Goal: Check status: Check status

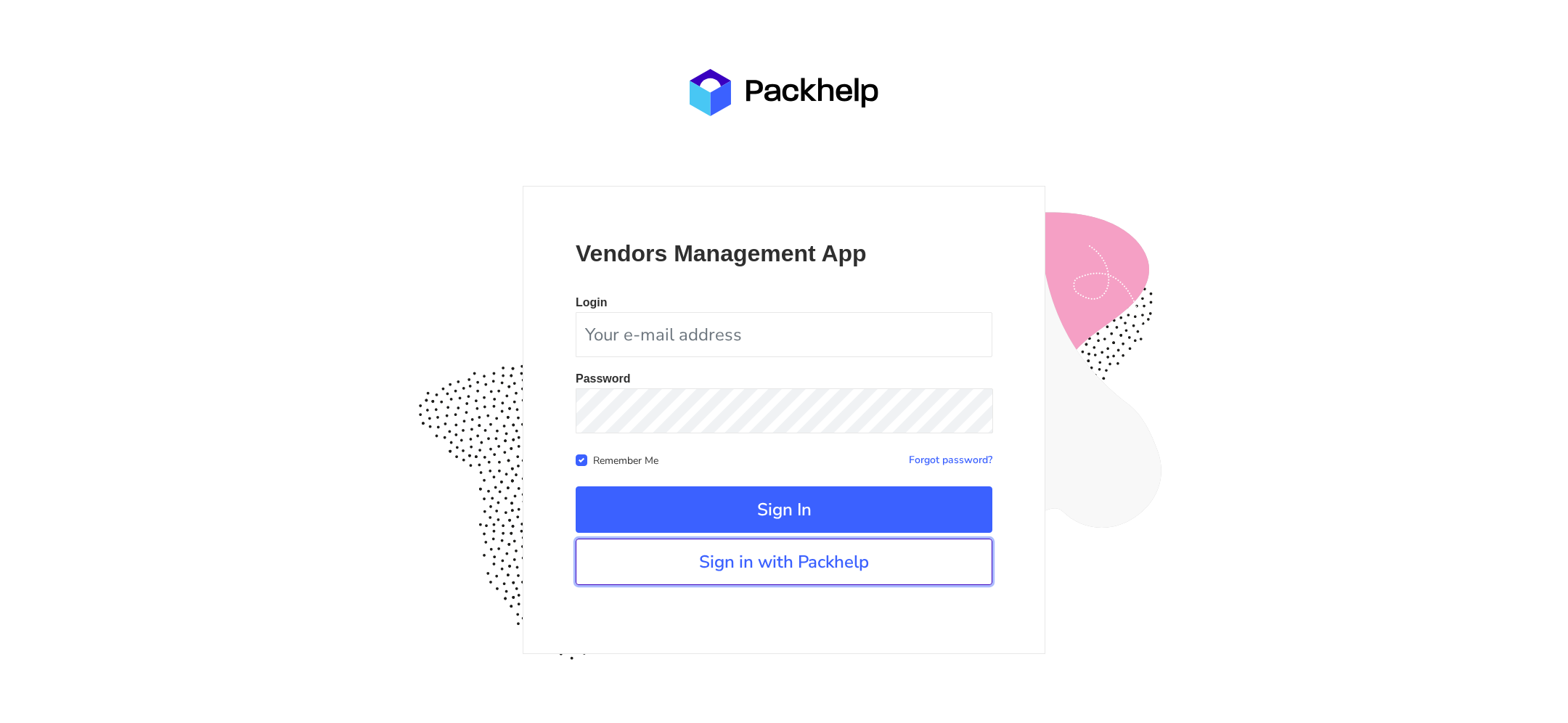
click at [756, 576] on link "Sign in with Packhelp" at bounding box center [784, 562] width 417 height 47
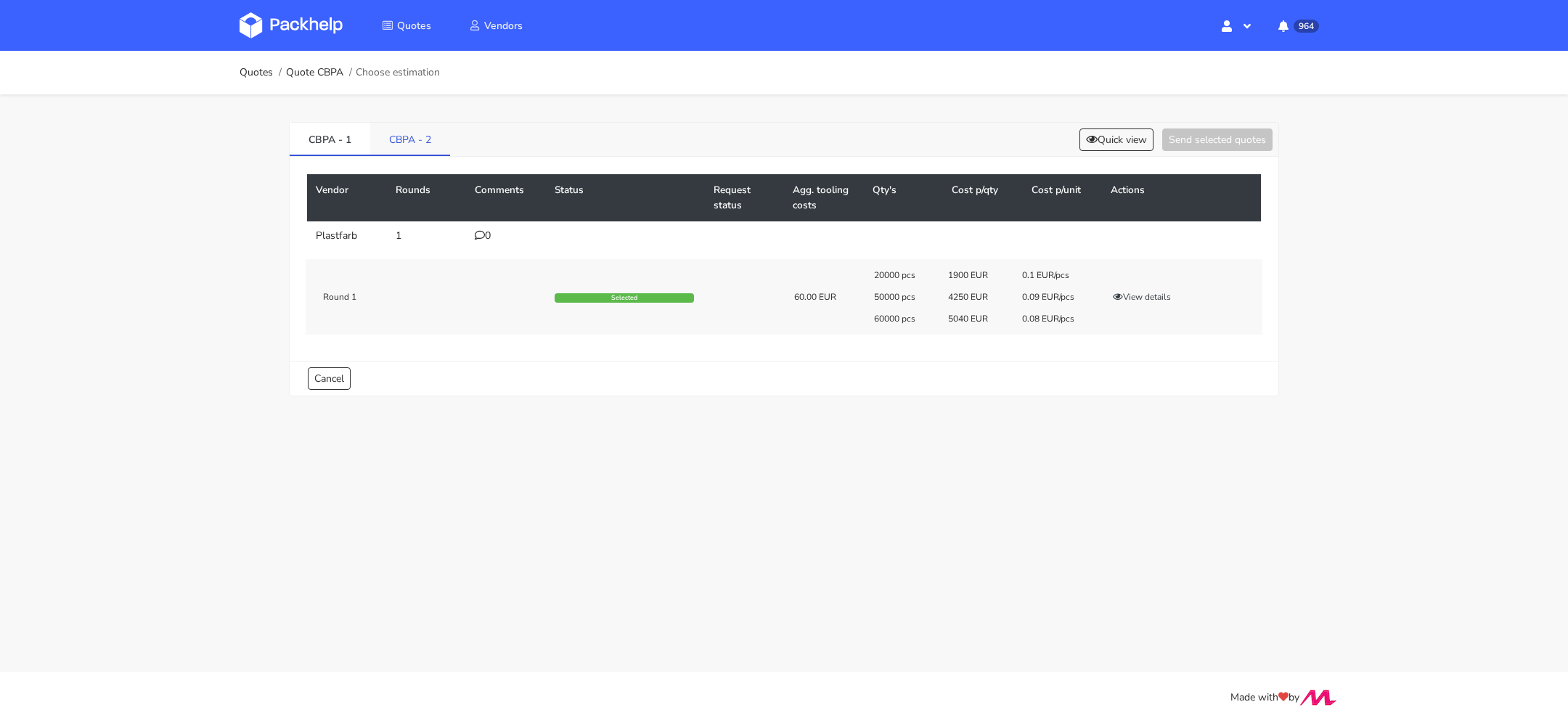
click at [406, 146] on link "CBPA - 2" at bounding box center [410, 139] width 80 height 32
click at [484, 224] on td "5" at bounding box center [506, 236] width 80 height 29
click at [484, 236] on div "5" at bounding box center [505, 236] width 62 height 11
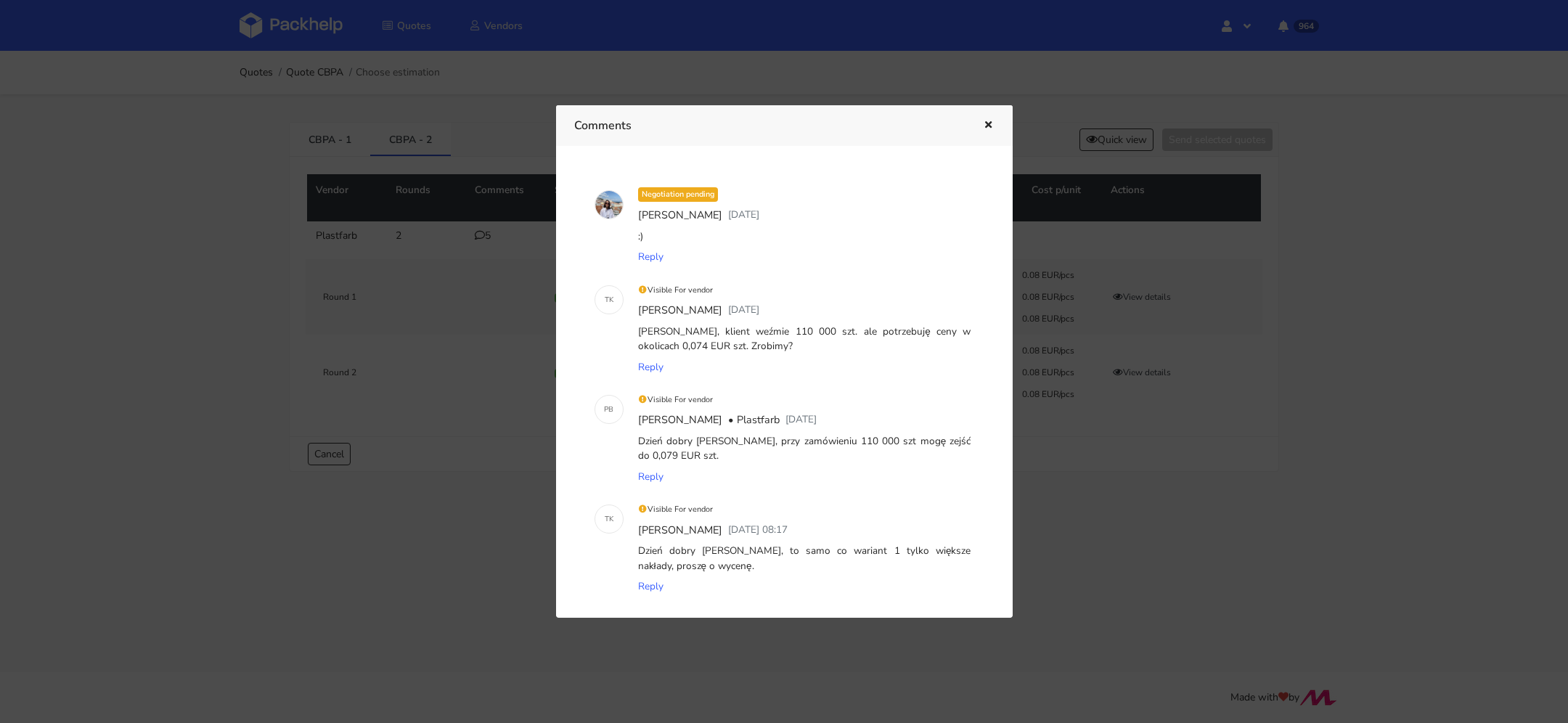
scroll to position [271, 0]
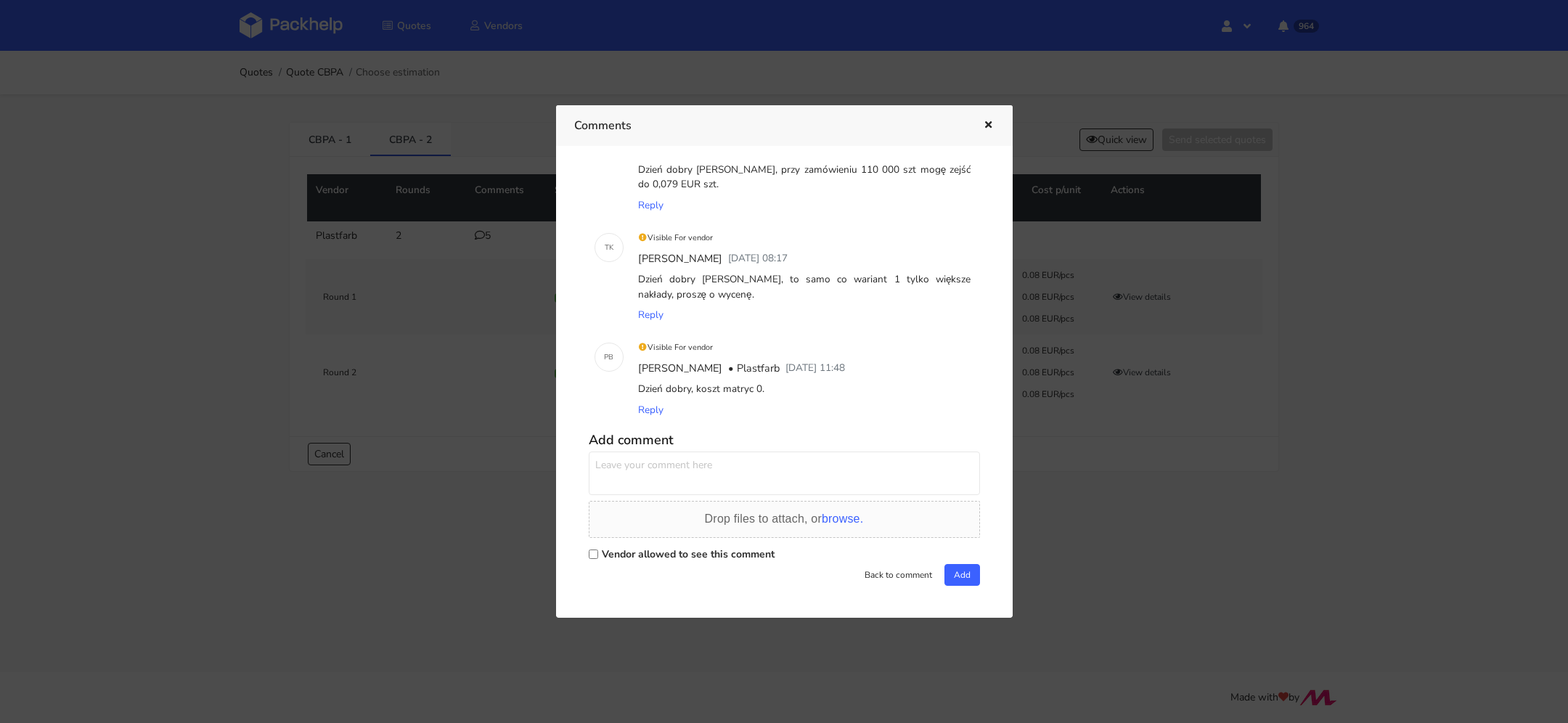
drag, startPoint x: 706, startPoint y: 389, endPoint x: 799, endPoint y: 389, distance: 93.0
click at [799, 389] on div "Dzień dobry, koszt matryc 0." at bounding box center [805, 389] width 339 height 20
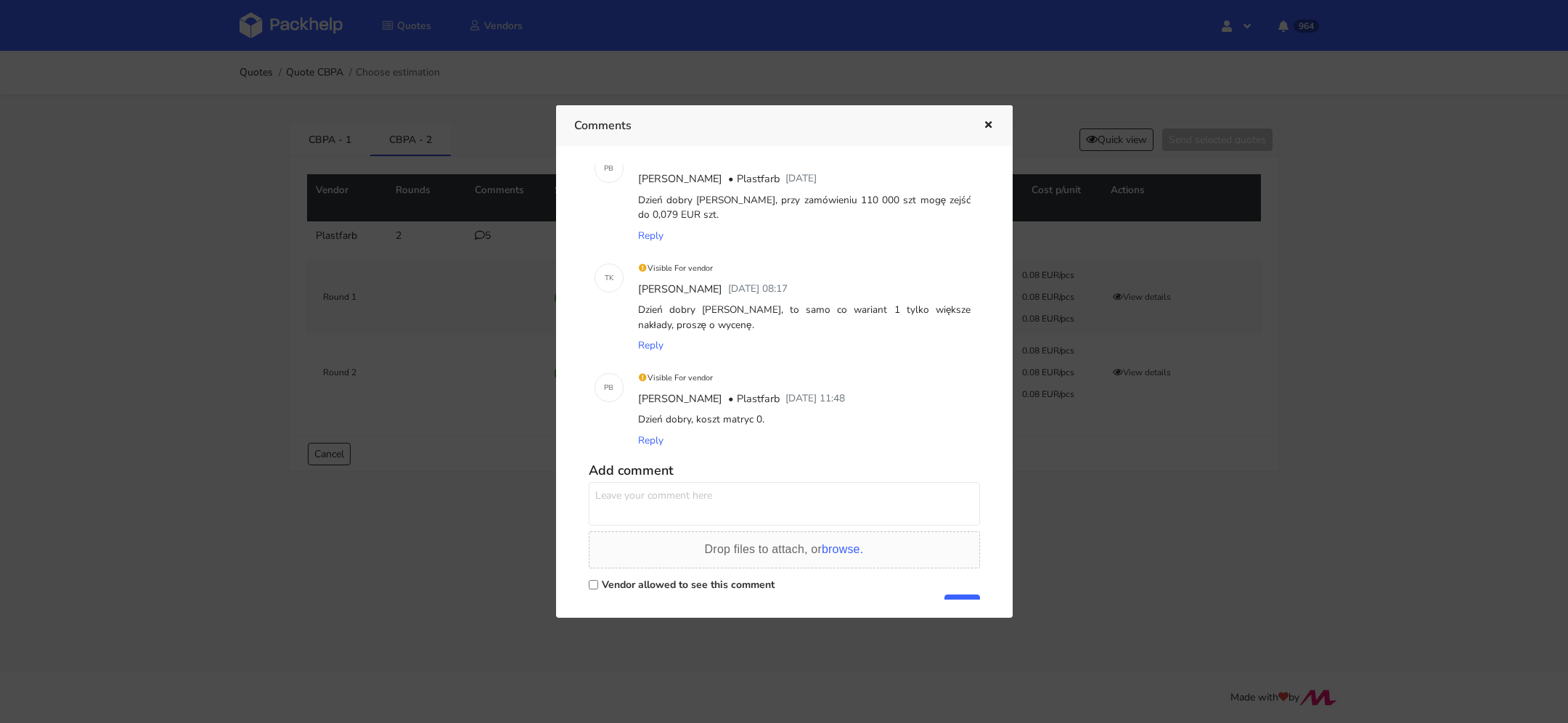
scroll to position [238, 0]
click at [985, 125] on icon "button" at bounding box center [988, 125] width 12 height 10
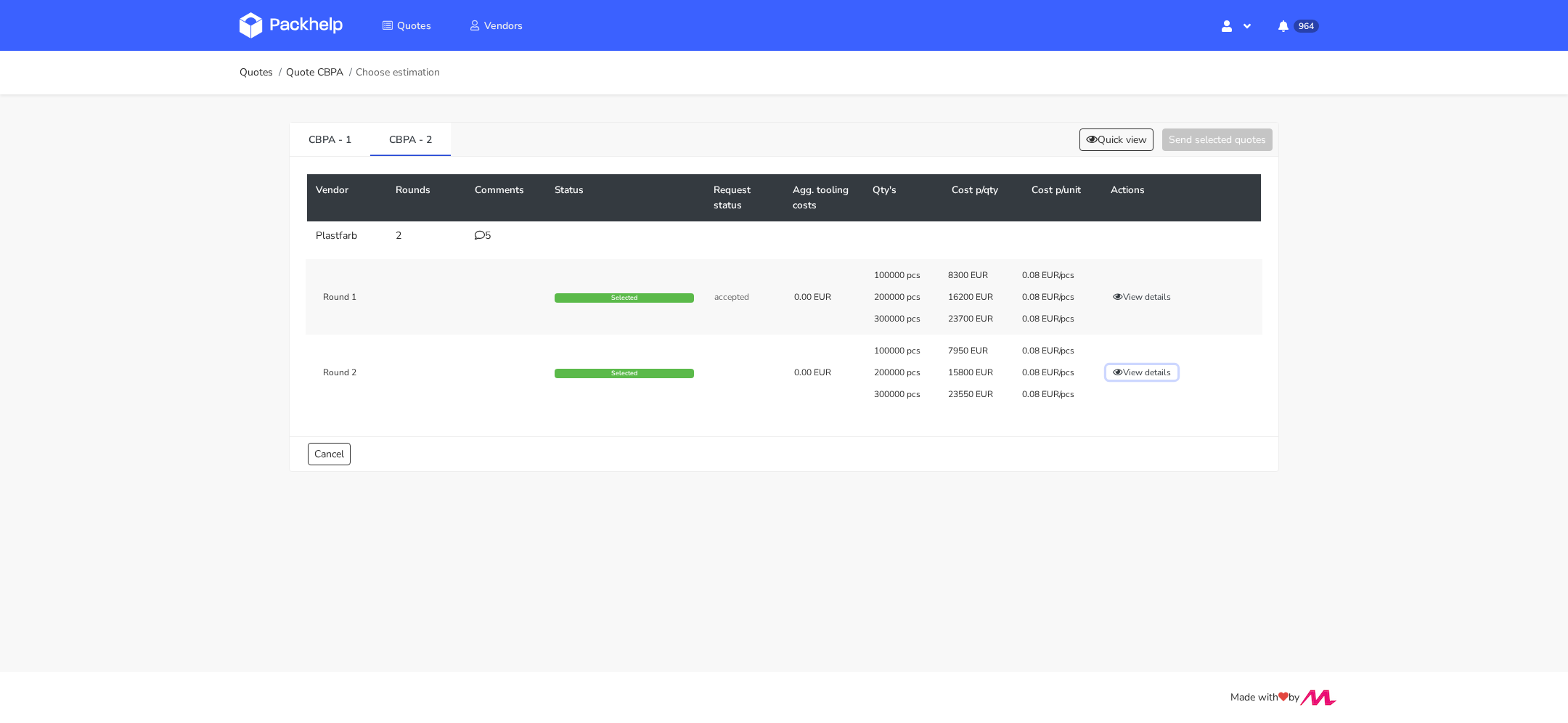
click at [1139, 374] on button "View details" at bounding box center [1142, 373] width 71 height 15
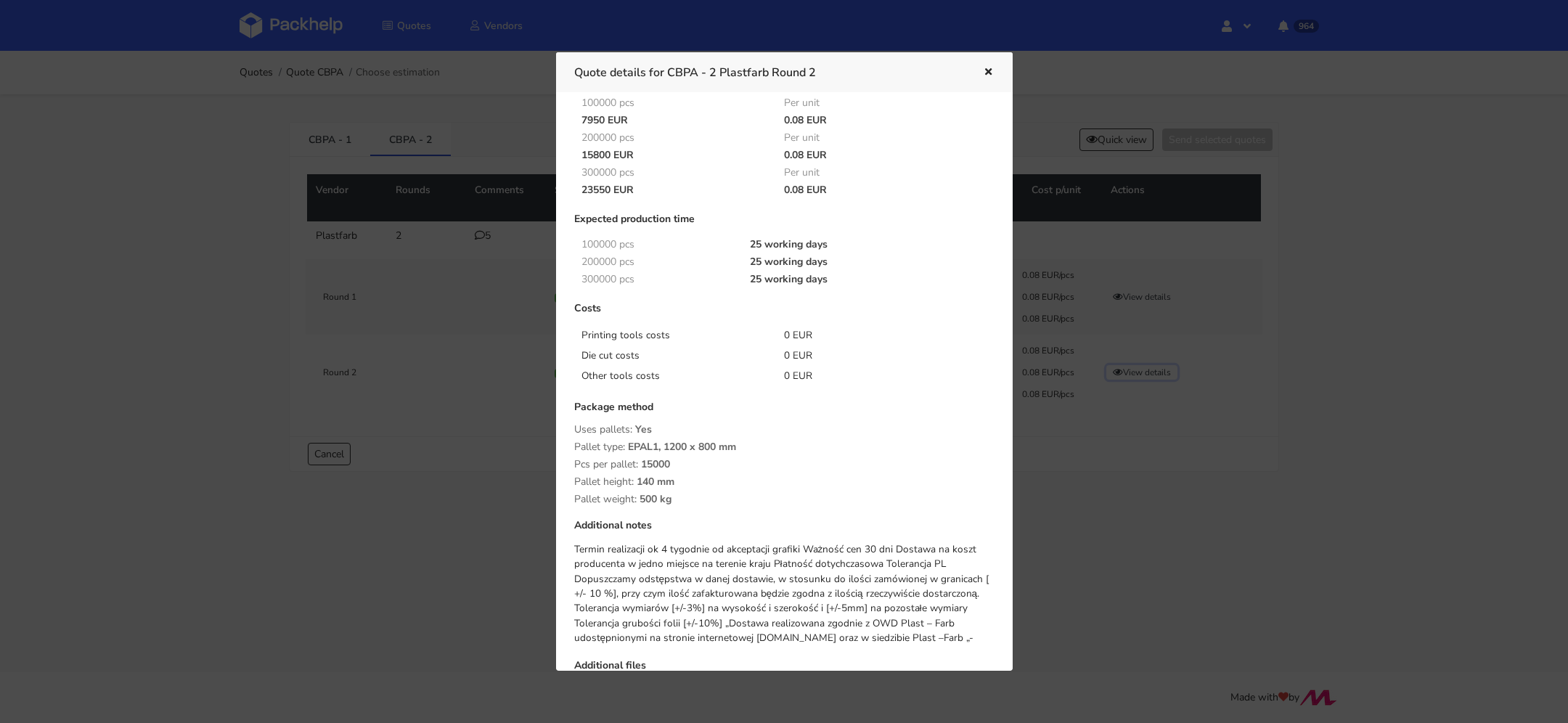
scroll to position [66, 0]
click at [988, 63] on button "button" at bounding box center [986, 73] width 16 height 19
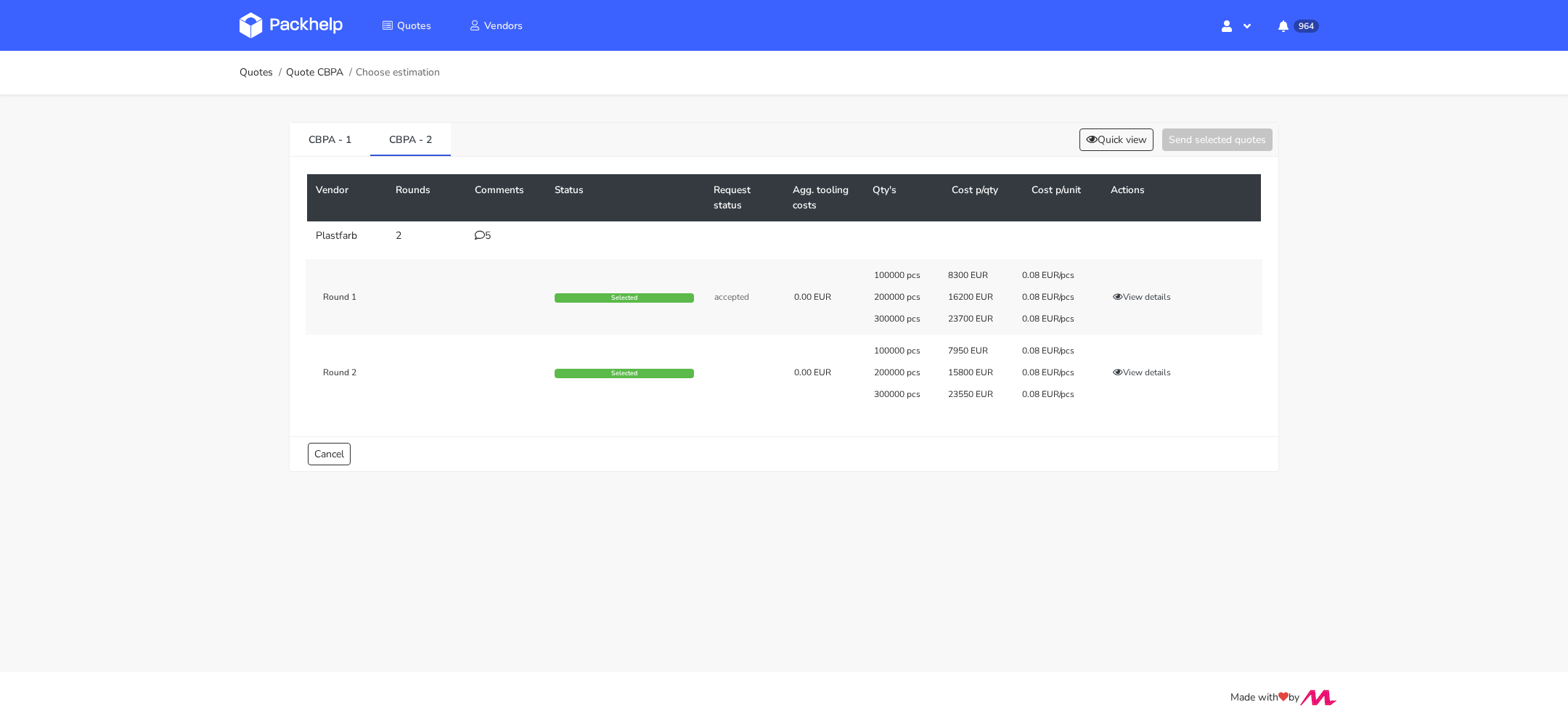
click at [491, 234] on div "5" at bounding box center [505, 236] width 62 height 11
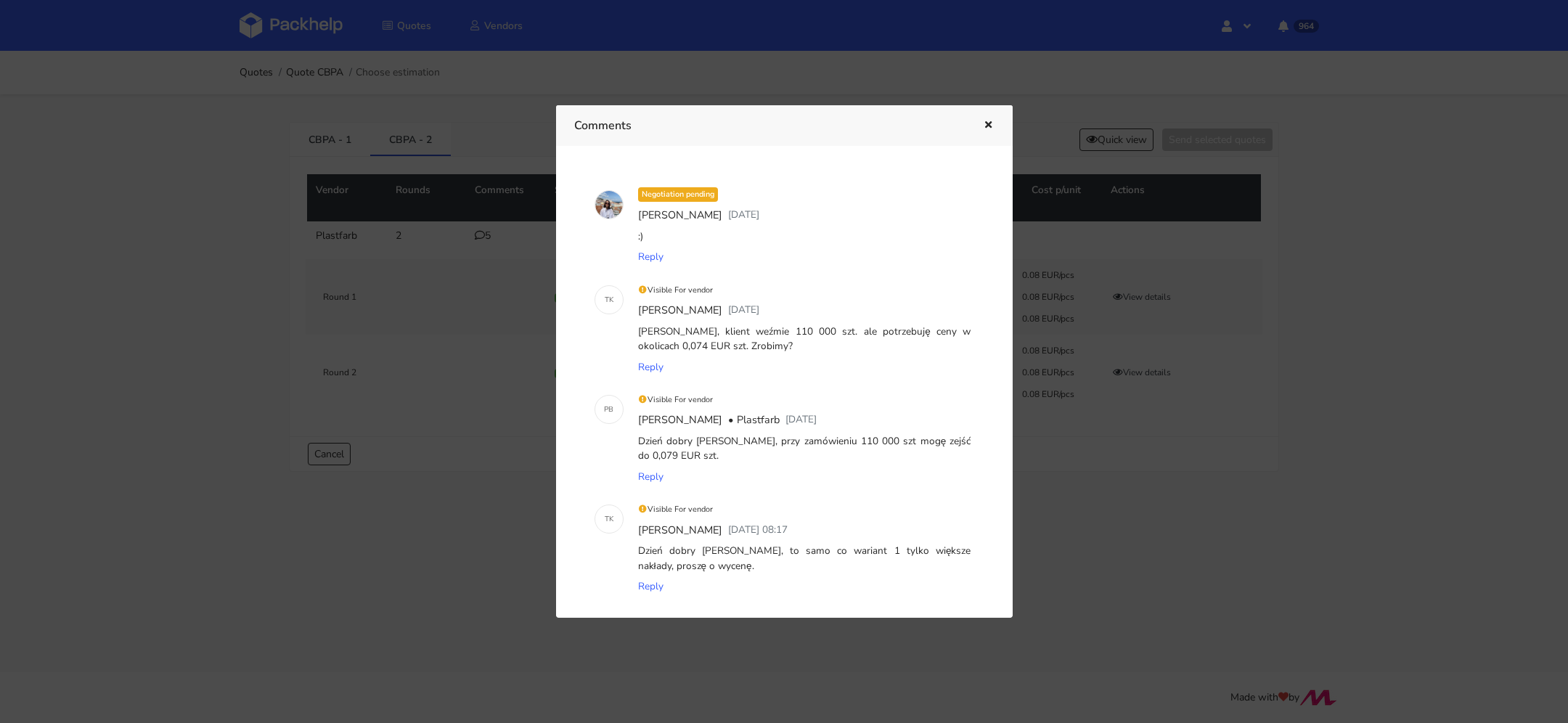
scroll to position [7, 0]
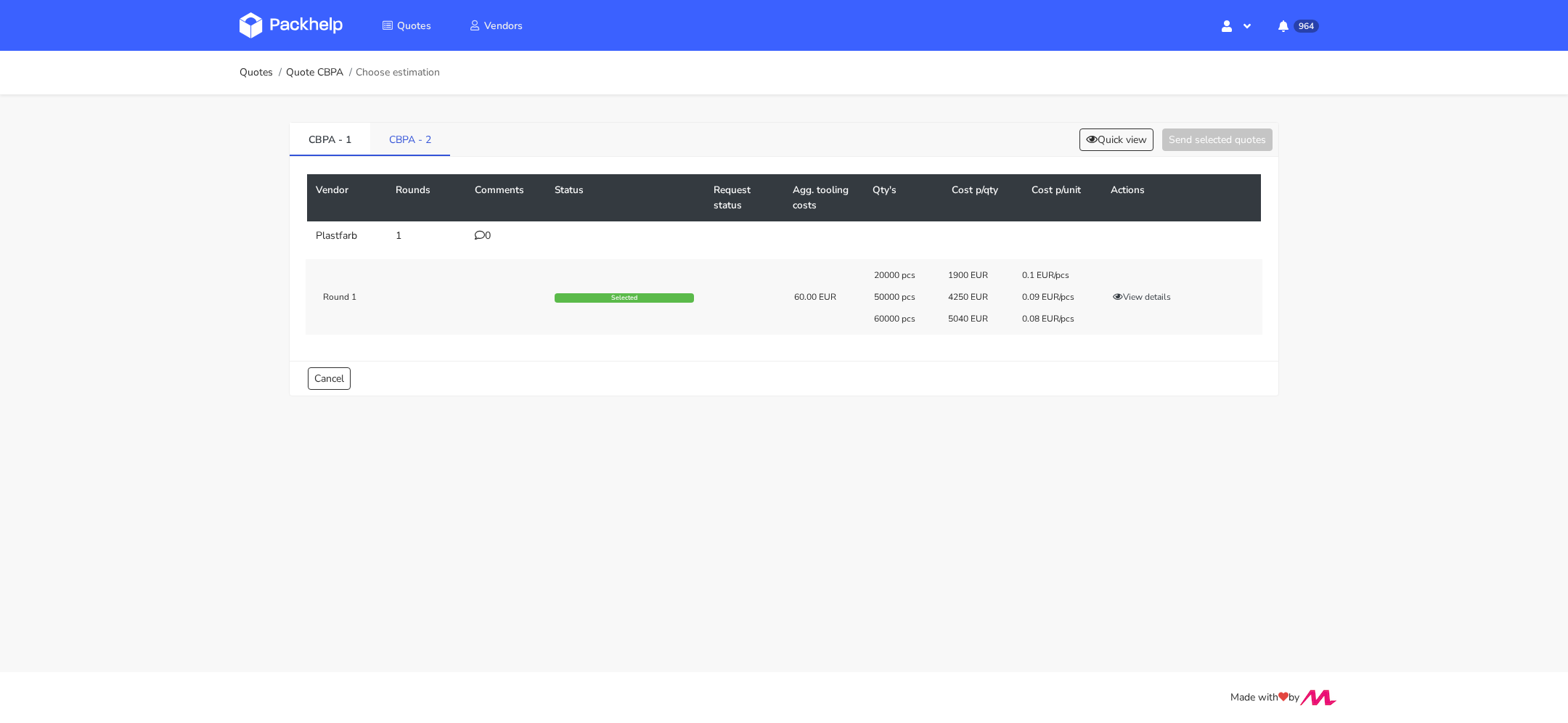
click at [431, 143] on link "CBPA - 2" at bounding box center [410, 139] width 80 height 32
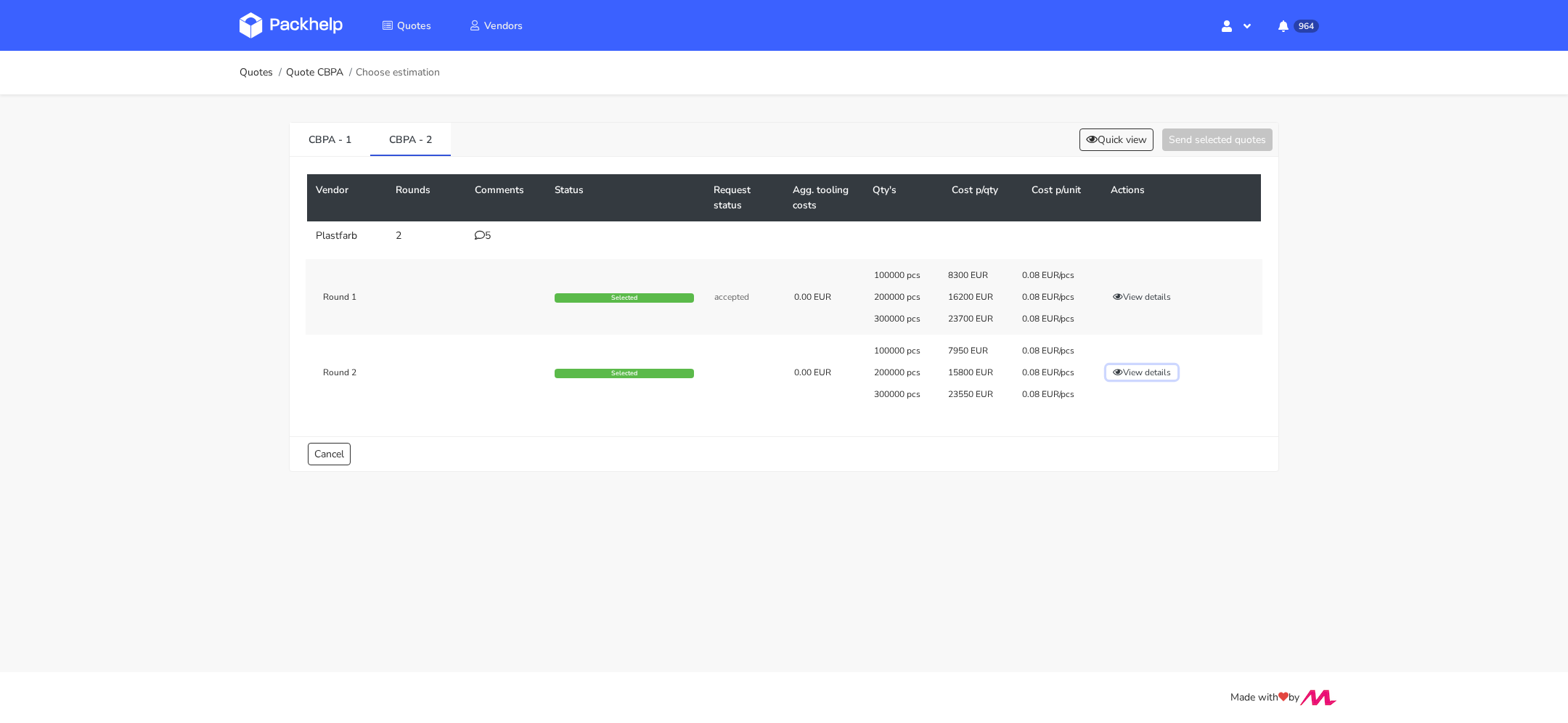
click at [1149, 375] on button "View details" at bounding box center [1142, 373] width 71 height 15
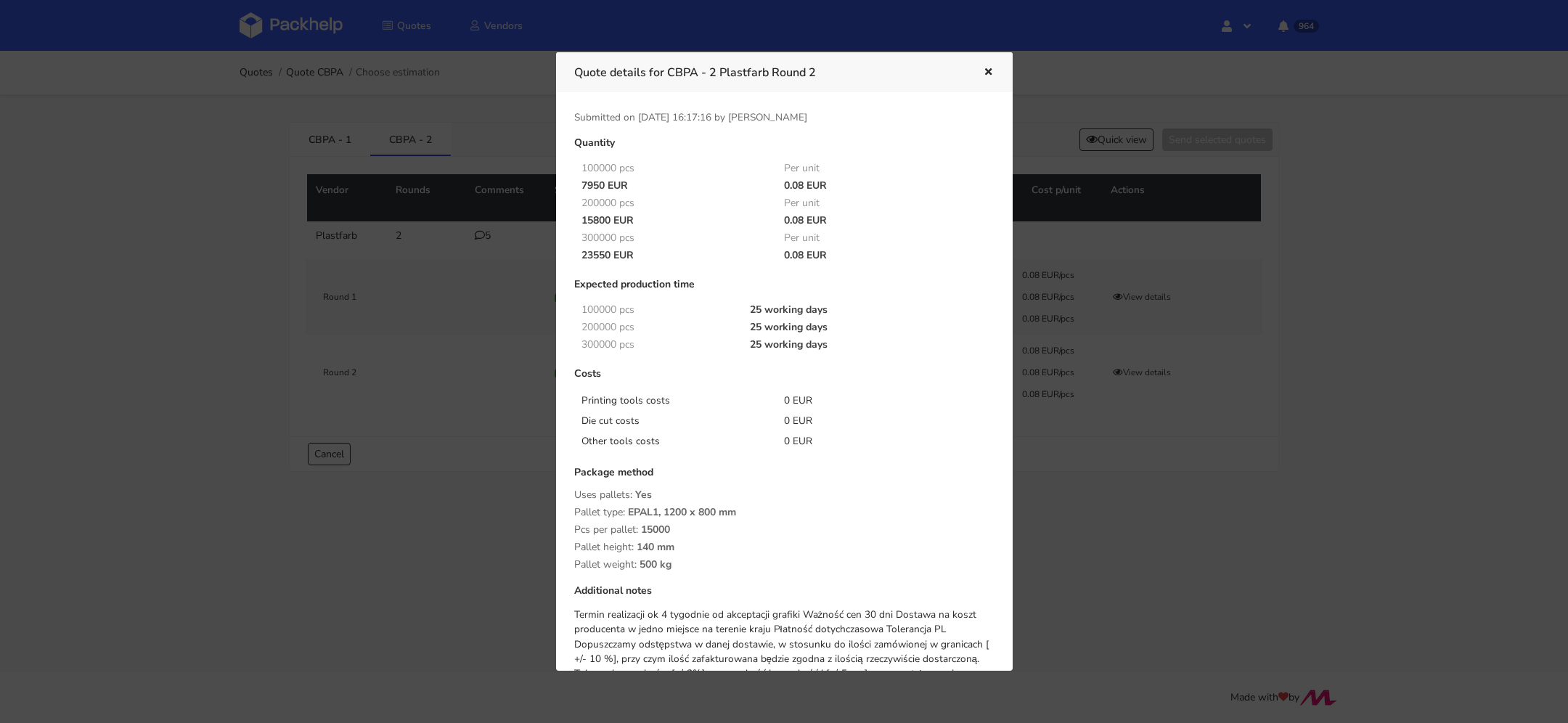
click at [983, 65] on button "button" at bounding box center [986, 73] width 16 height 19
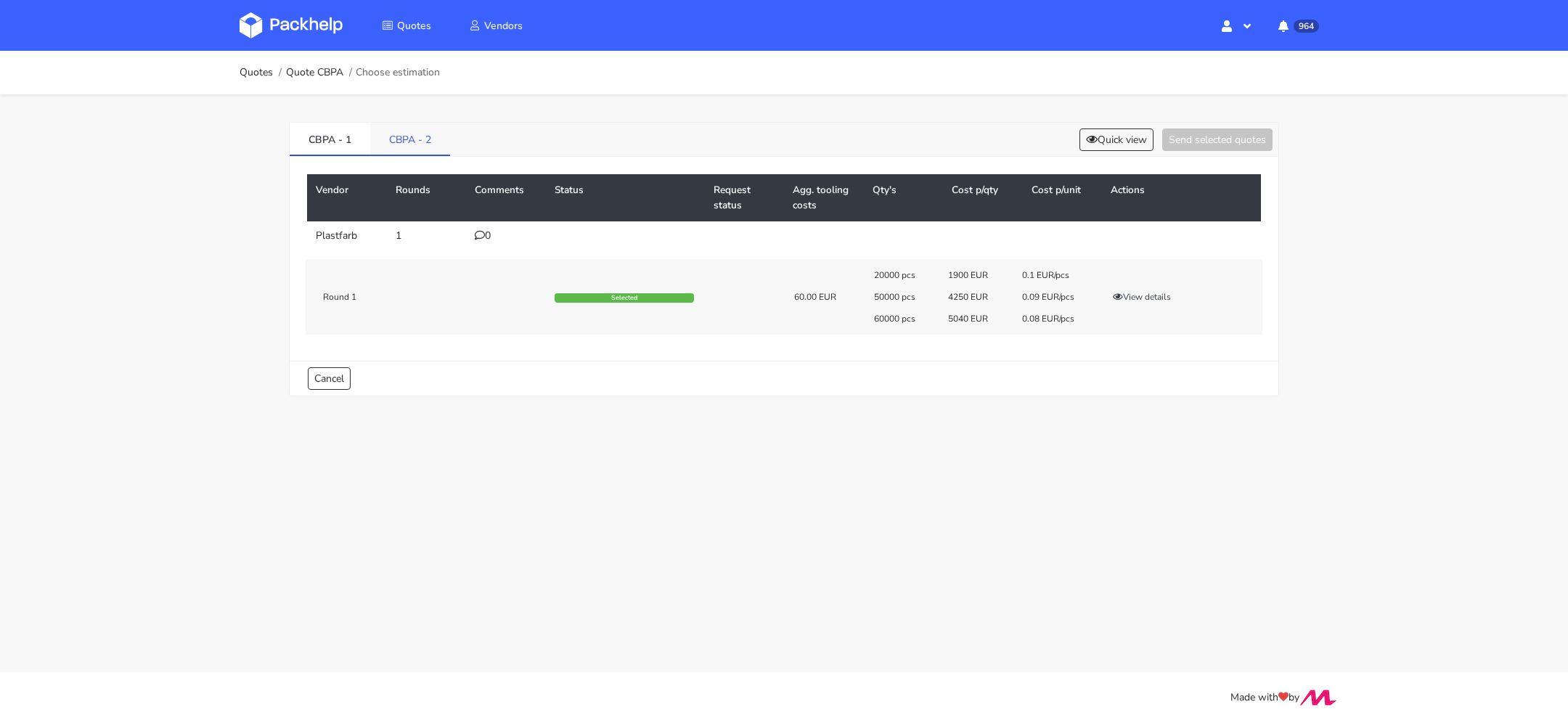
click at [407, 147] on link "CBPA - 2" at bounding box center [410, 139] width 80 height 32
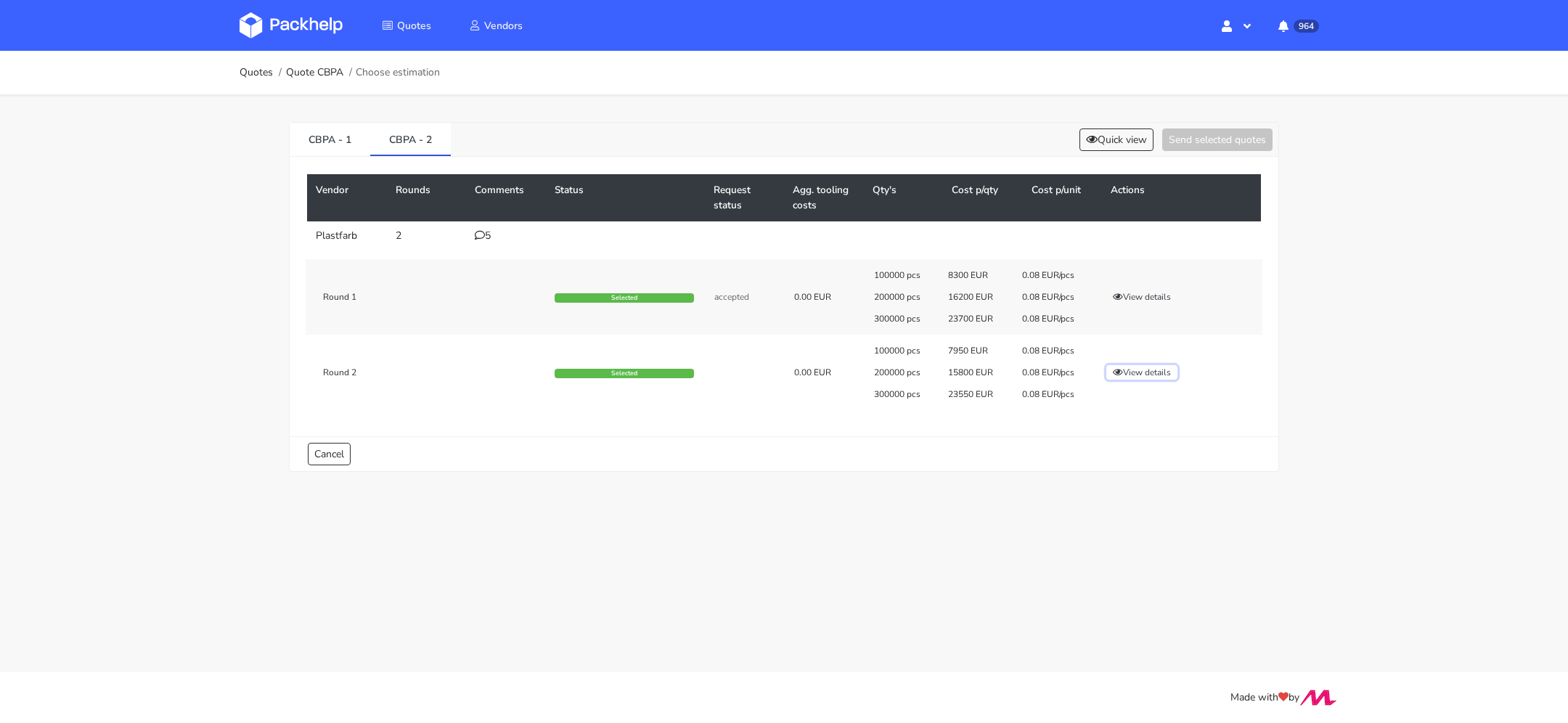
click at [1148, 365] on button "View details" at bounding box center [1142, 373] width 71 height 15
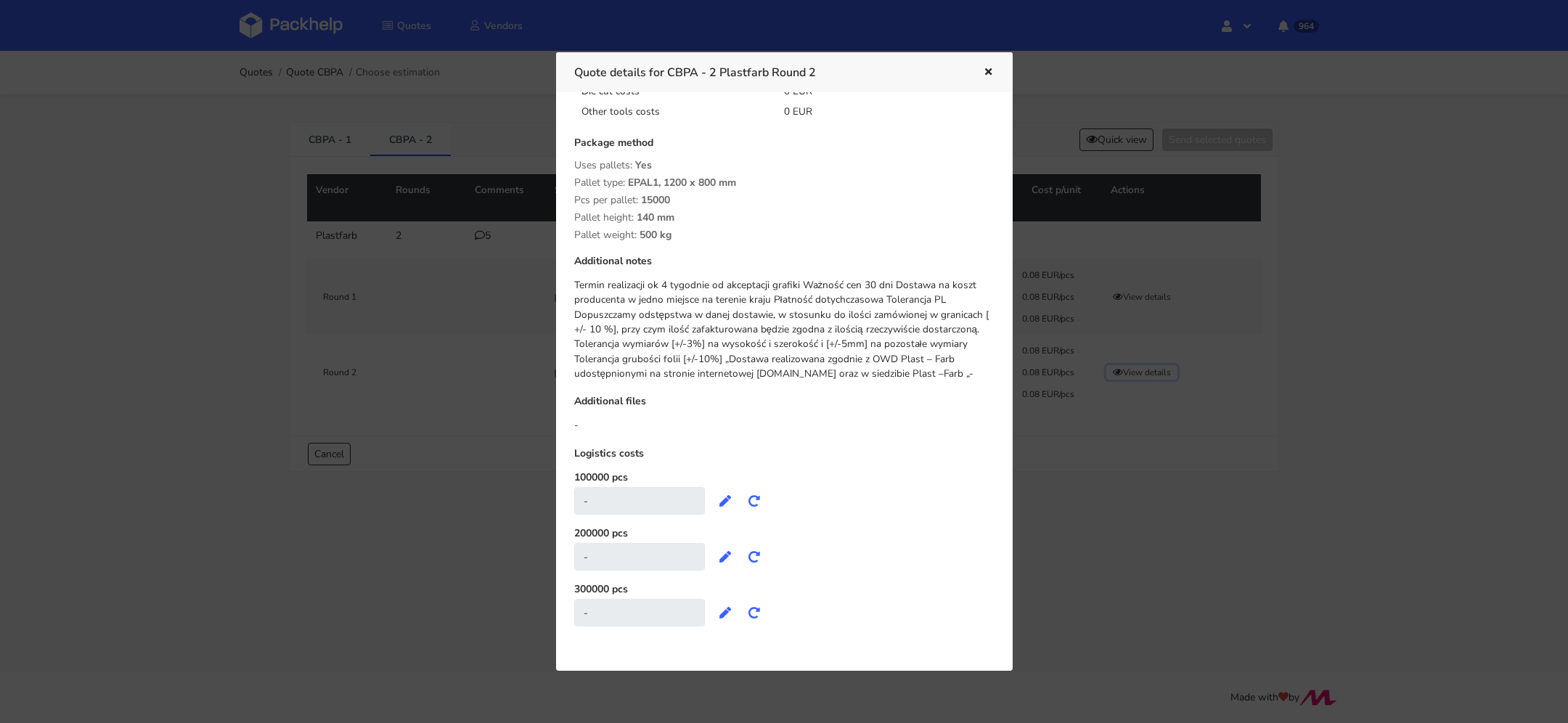
scroll to position [176, 0]
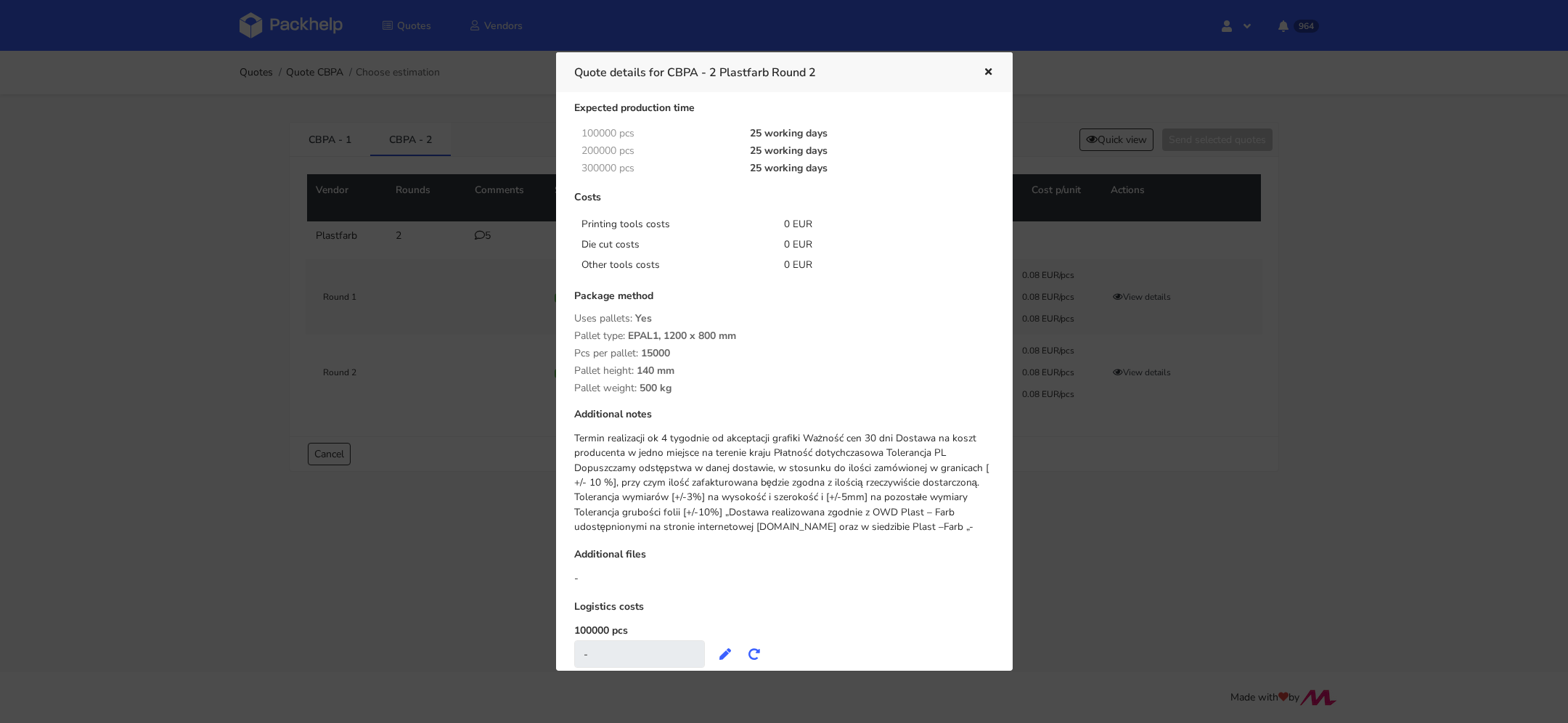
click at [986, 71] on icon "button" at bounding box center [988, 72] width 12 height 10
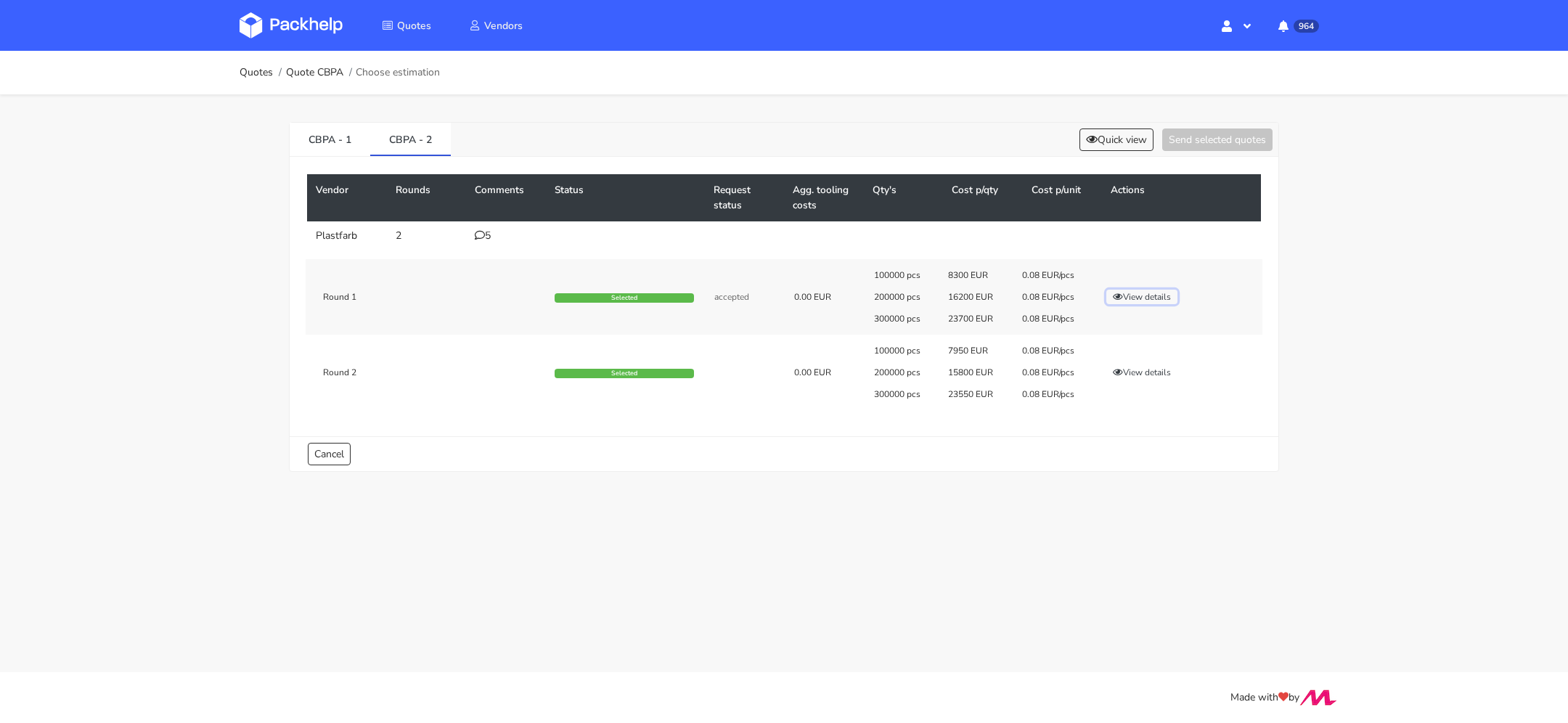
click at [1130, 293] on button "View details" at bounding box center [1142, 297] width 71 height 15
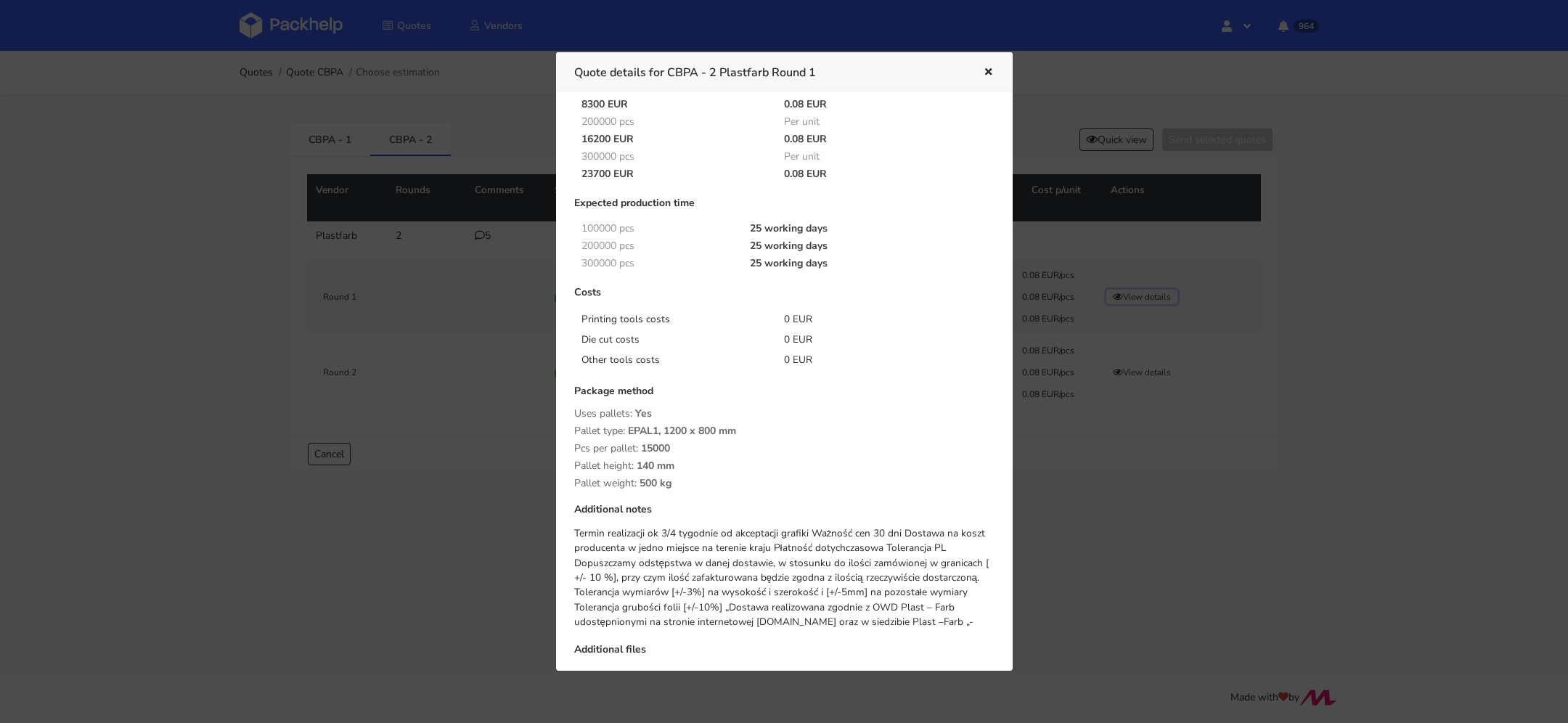
scroll to position [0, 0]
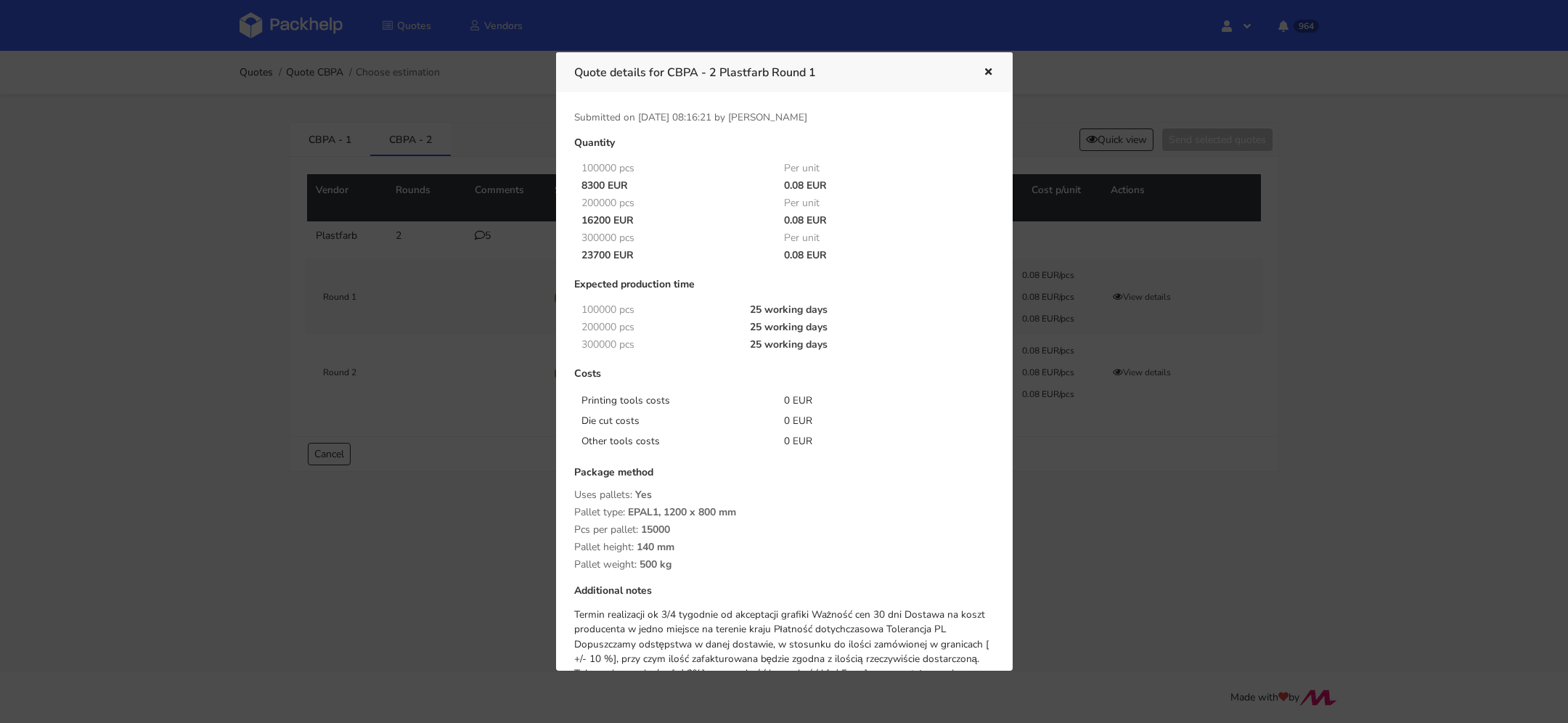
click at [984, 64] on button "button" at bounding box center [986, 73] width 16 height 19
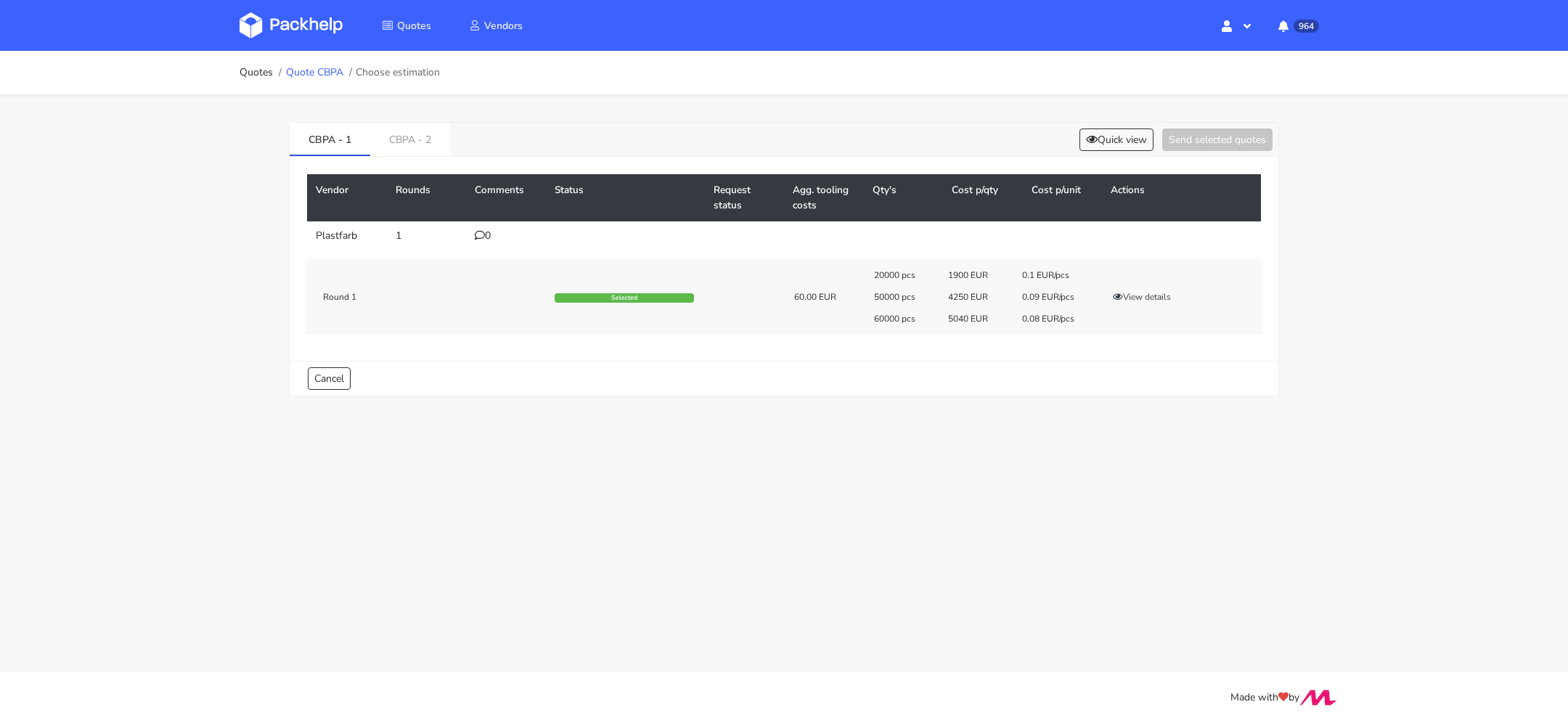
click at [310, 67] on link "Quote CBPA" at bounding box center [315, 73] width 58 height 11
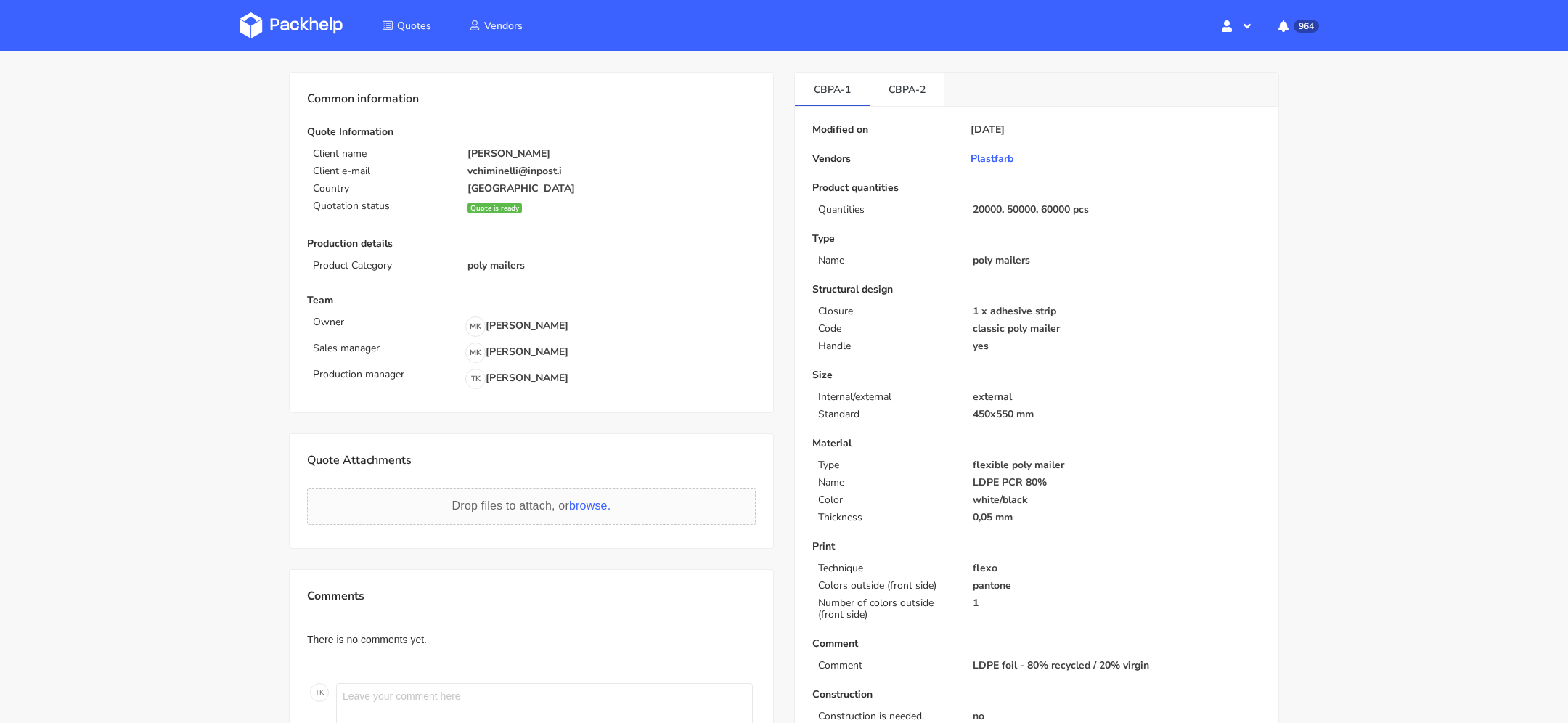
scroll to position [71, 0]
